Goal: Navigation & Orientation: Find specific page/section

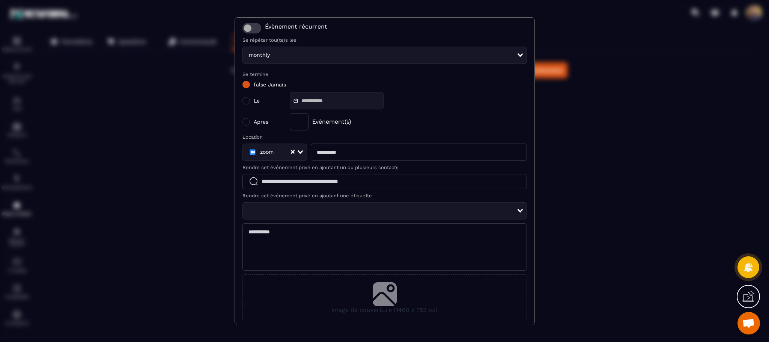
scroll to position [139, 0]
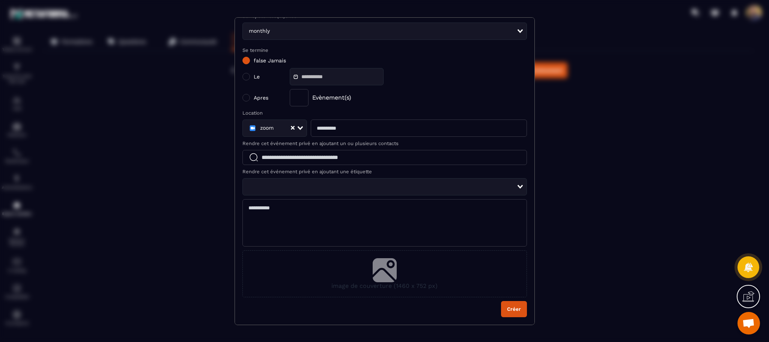
click at [513, 302] on button "Créer" at bounding box center [514, 309] width 26 height 16
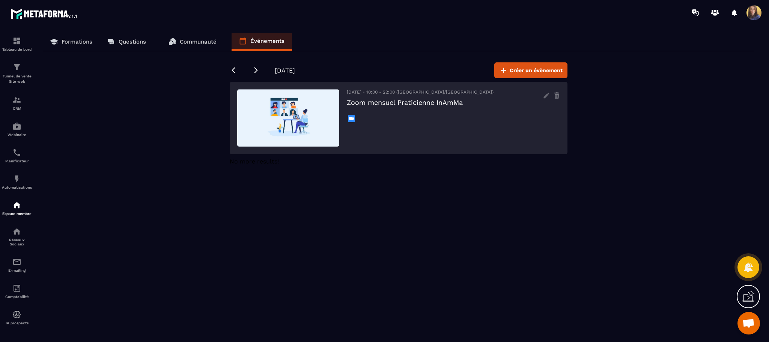
click at [74, 44] on p "Formations" at bounding box center [77, 41] width 31 height 7
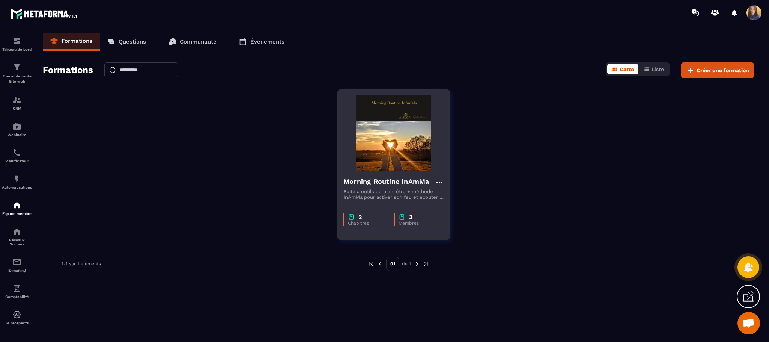
click at [418, 173] on div "Morning Routine InAmMa Boite à outils du bien-être + méthode InAmMa pour active…" at bounding box center [394, 184] width 112 height 29
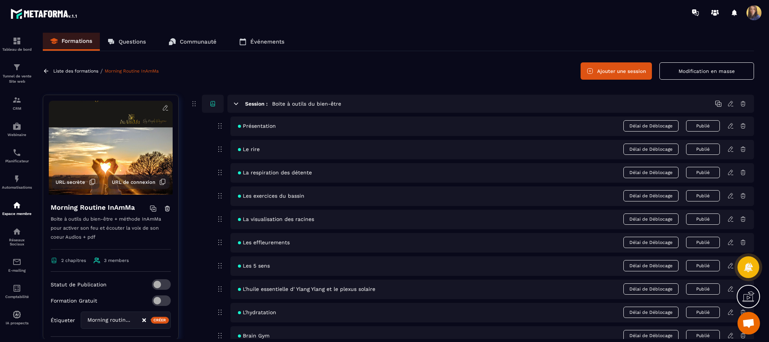
click at [340, 128] on div "Présentation Délai de Déblocage Publié" at bounding box center [493, 126] width 524 height 20
click at [140, 44] on p "Questions" at bounding box center [132, 41] width 27 height 7
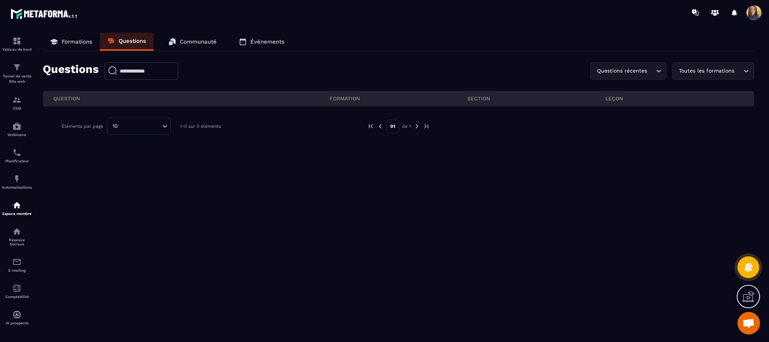
click at [198, 45] on link "Communauté" at bounding box center [192, 42] width 63 height 18
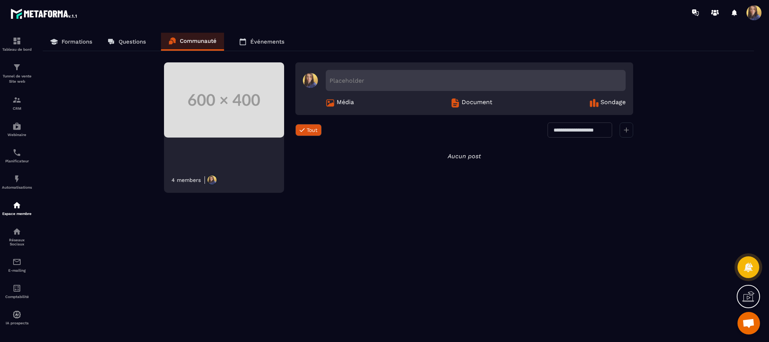
click at [267, 42] on p "Événements" at bounding box center [267, 41] width 34 height 7
